Goal: Transaction & Acquisition: Download file/media

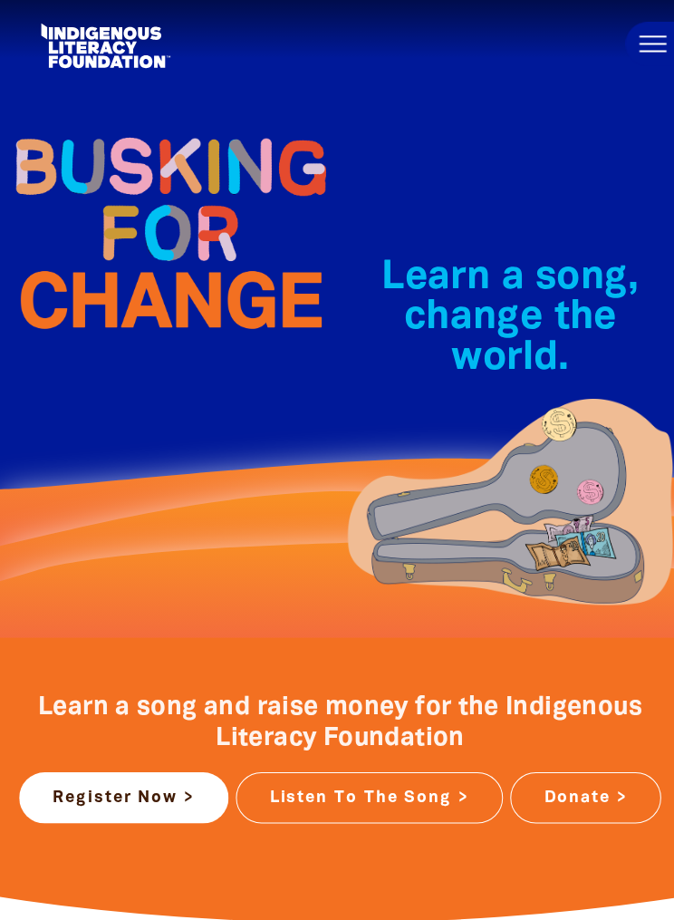
click at [654, 56] on button at bounding box center [647, 44] width 54 height 44
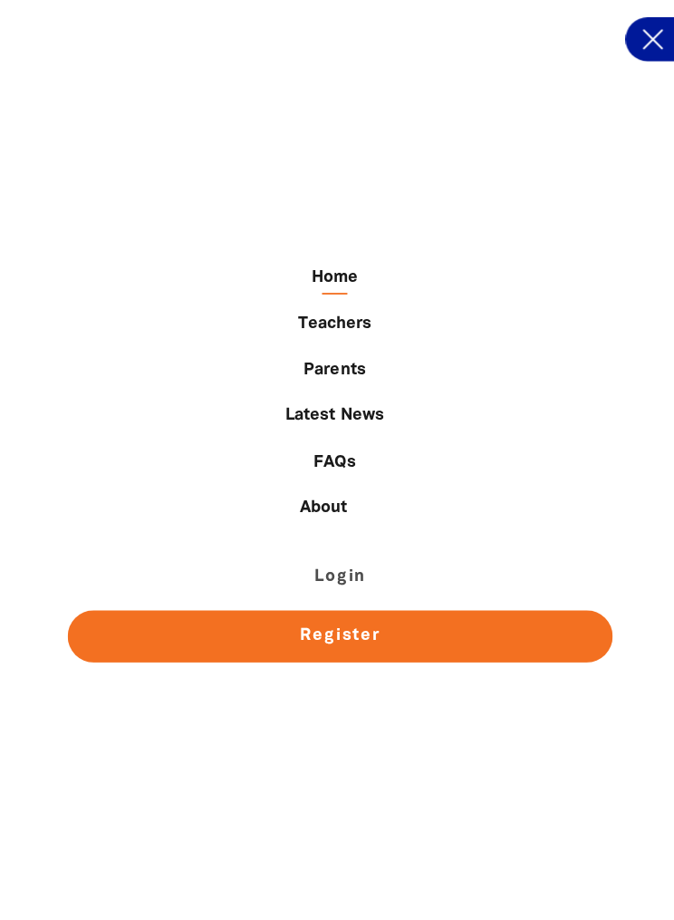
click at [401, 566] on link "Login" at bounding box center [336, 572] width 539 height 52
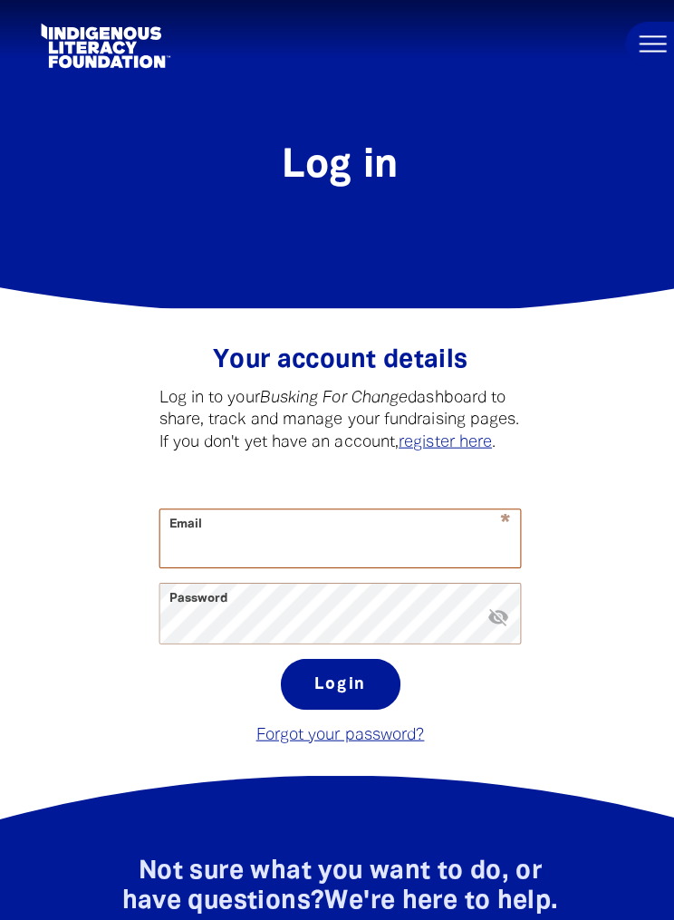
click at [449, 550] on input "Email" at bounding box center [337, 533] width 357 height 57
type input "k"
type input "a"
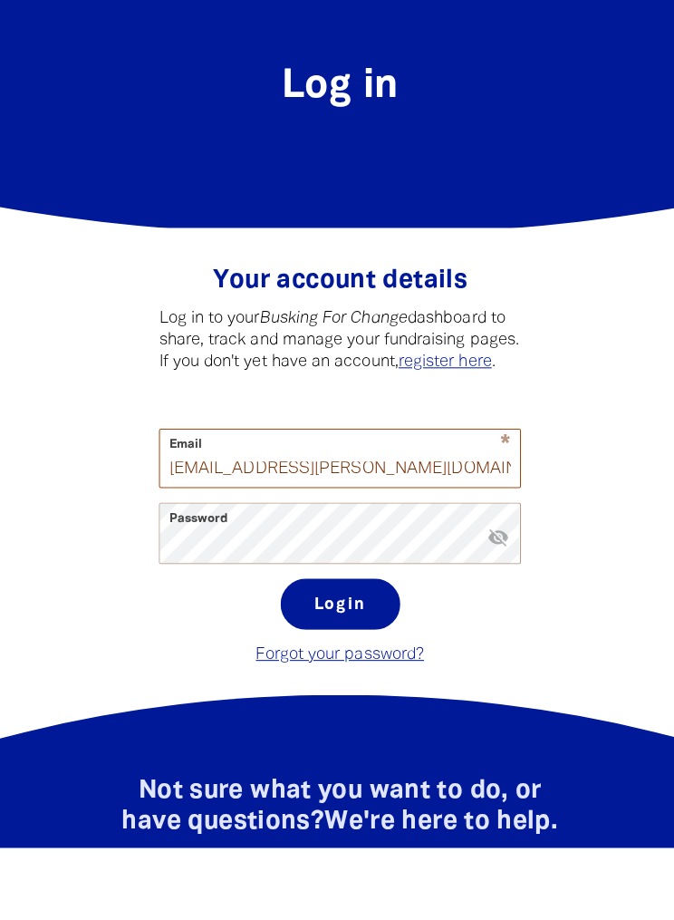
type input "[EMAIL_ADDRESS][PERSON_NAME][DOMAIN_NAME]"
click at [354, 653] on button "Login" at bounding box center [337, 678] width 119 height 51
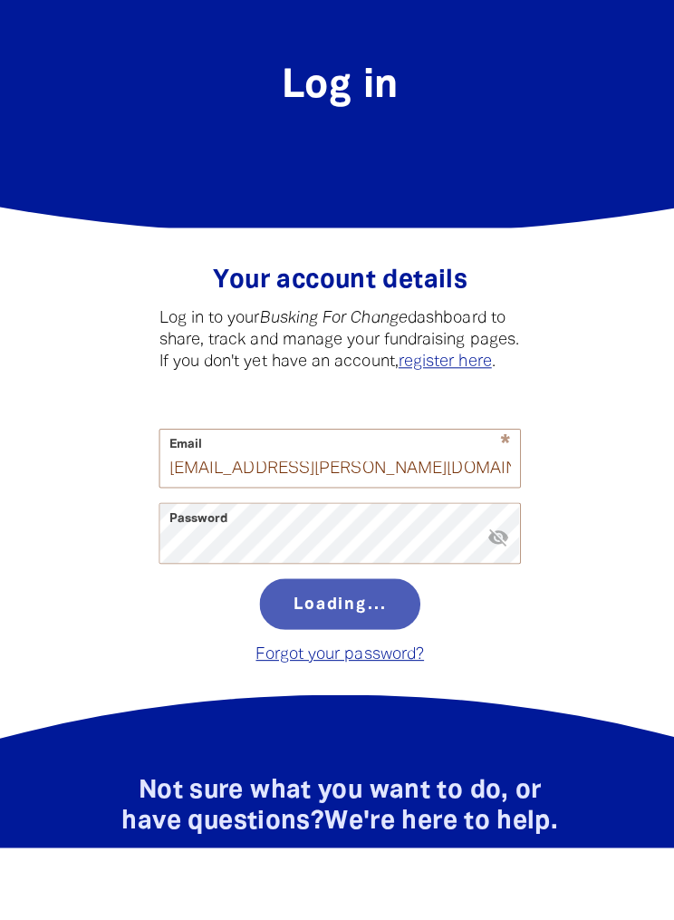
scroll to position [80, 0]
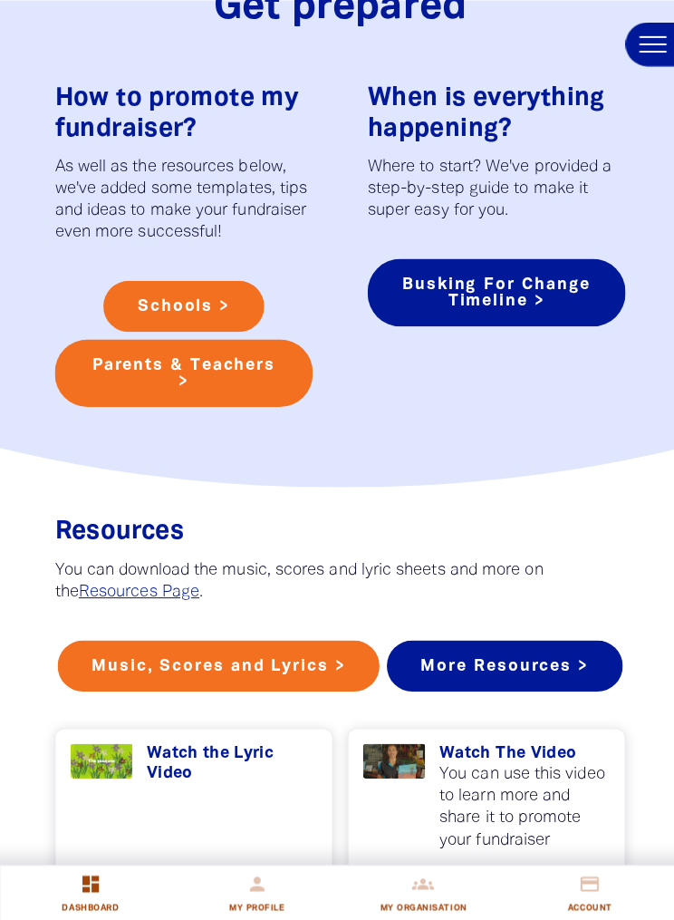
scroll to position [1247, 0]
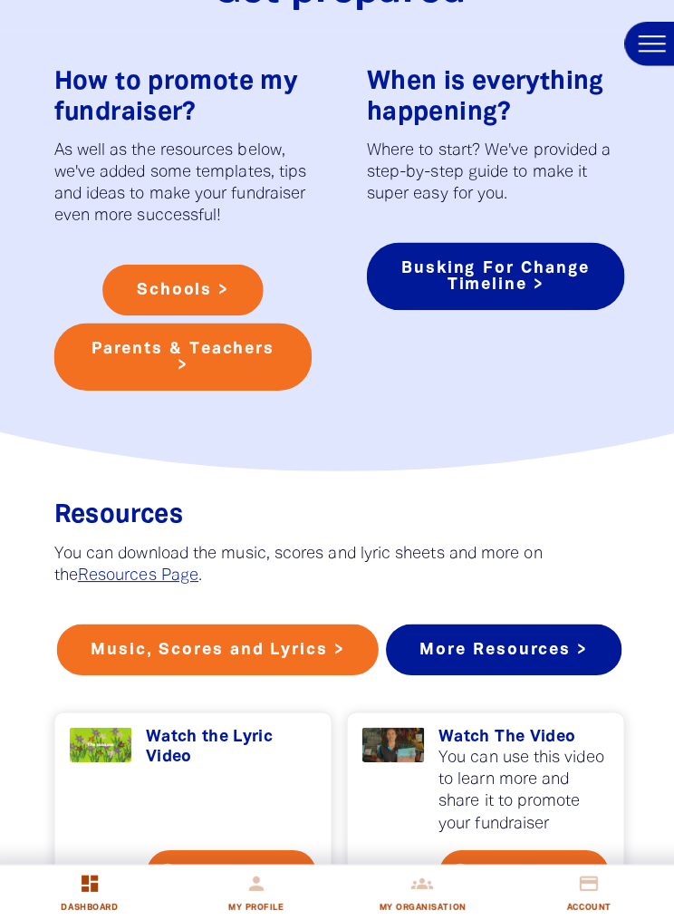
click at [305, 664] on link "Music, Scores and Lyrics >" at bounding box center [216, 643] width 319 height 51
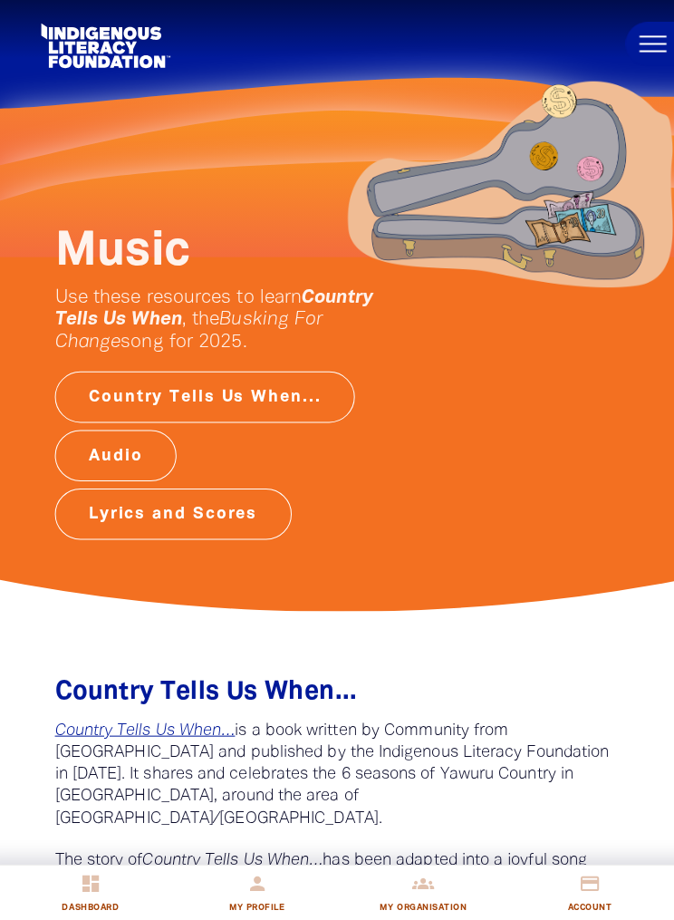
click at [264, 515] on link "Lyrics and Scores" at bounding box center [171, 509] width 235 height 51
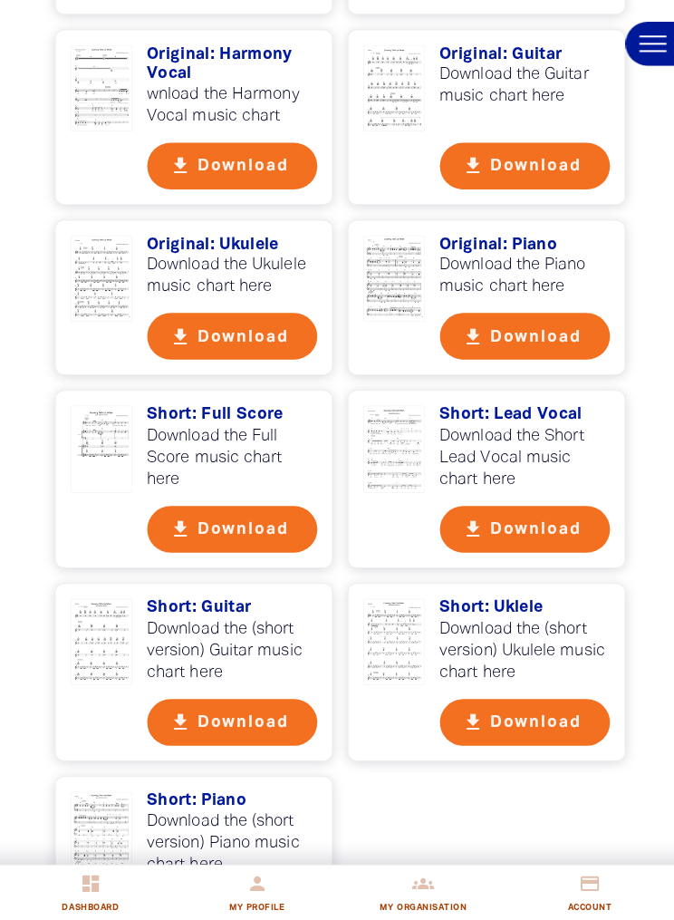
scroll to position [2080, 0]
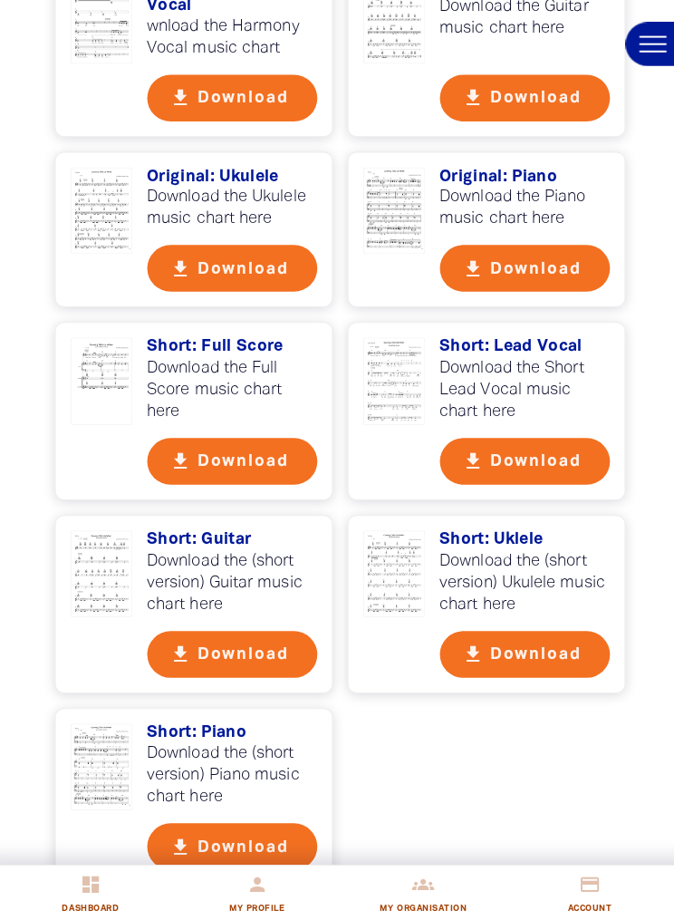
click at [273, 816] on button "get_app Download" at bounding box center [231, 839] width 170 height 46
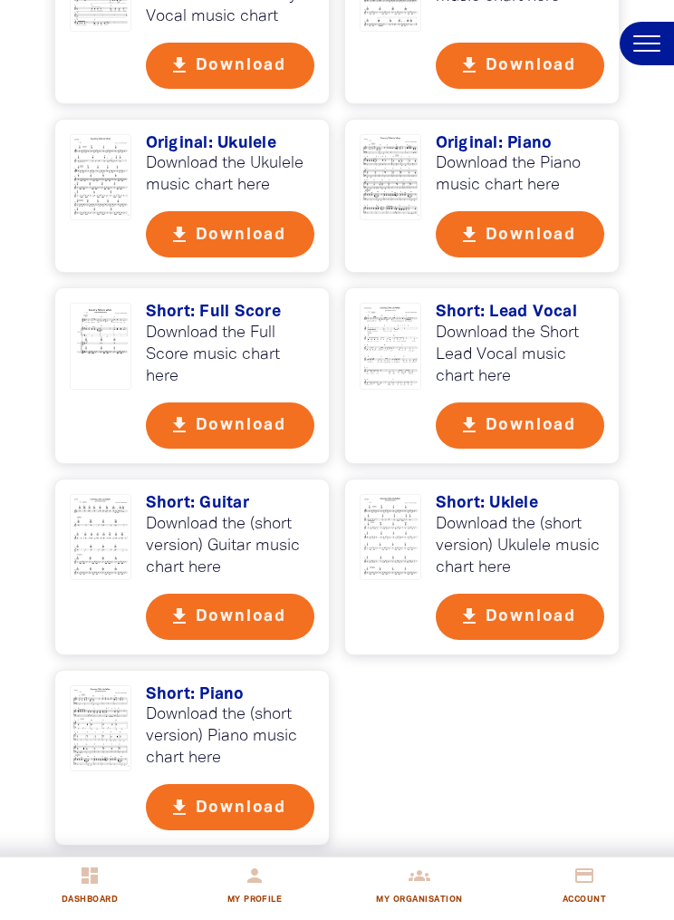
click at [542, 402] on button "get_app Download" at bounding box center [521, 425] width 170 height 46
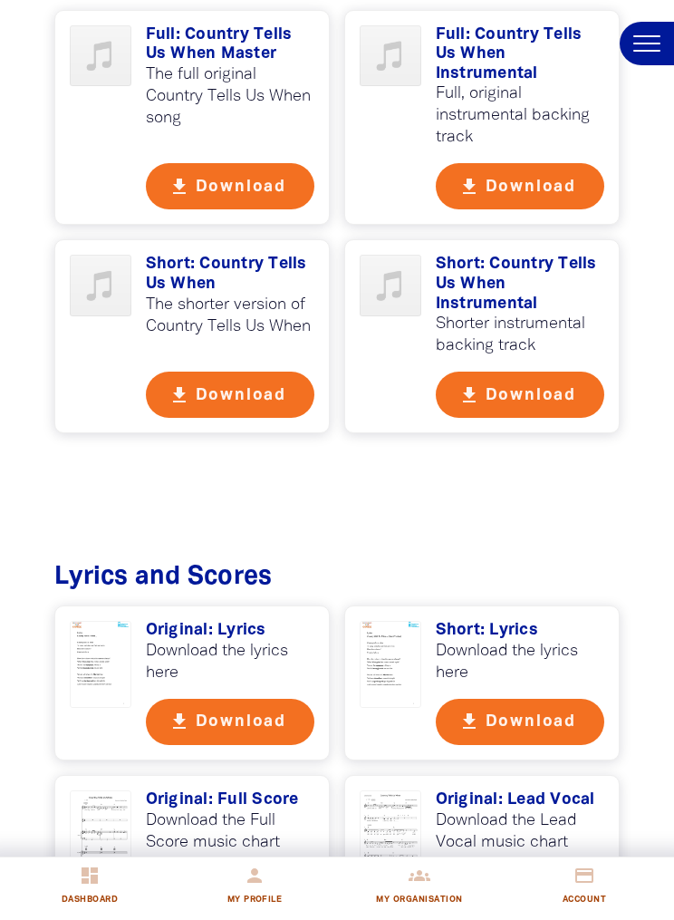
scroll to position [1097, 0]
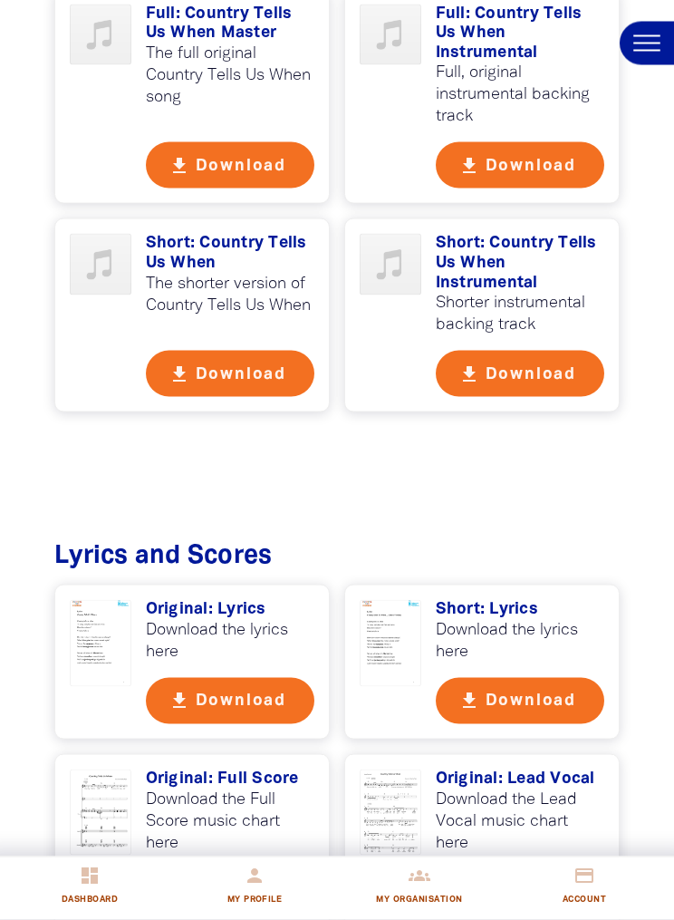
click at [543, 142] on button "get_app Download" at bounding box center [521, 165] width 170 height 46
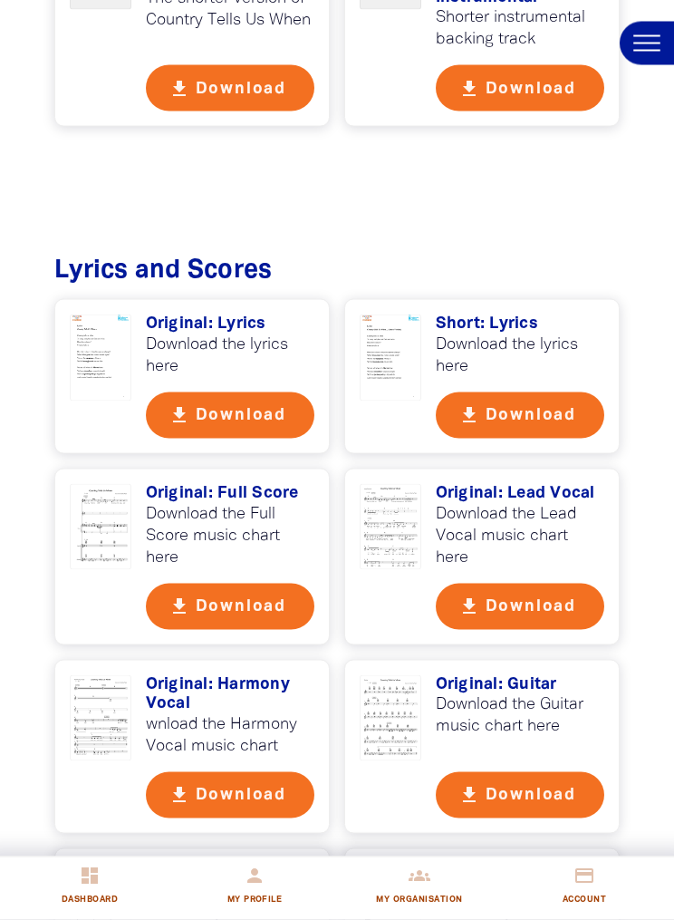
scroll to position [1383, 0]
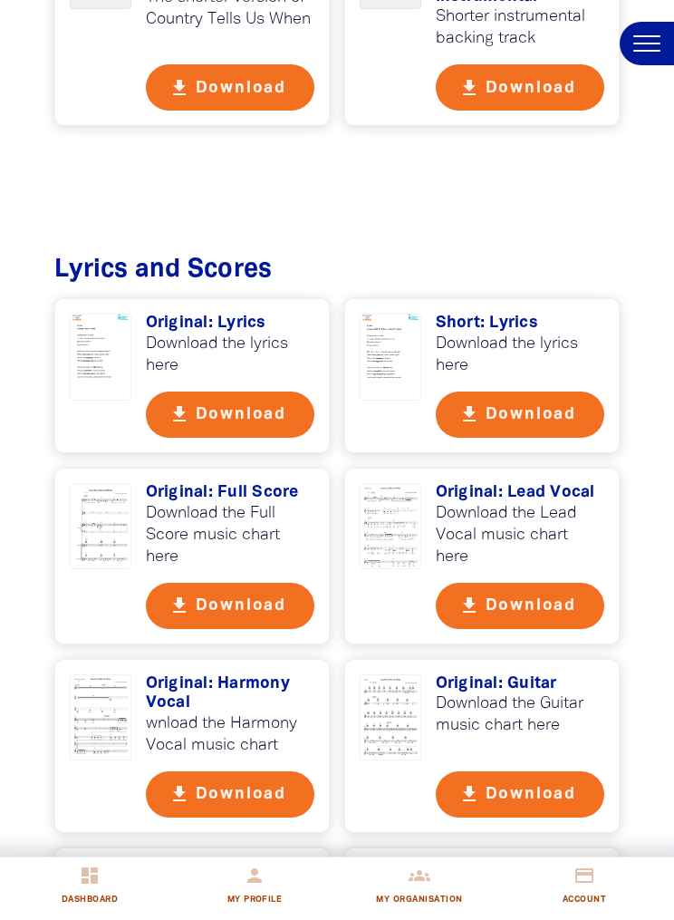
click at [533, 583] on button "get_app Download" at bounding box center [521, 606] width 170 height 46
